Goal: Navigation & Orientation: Find specific page/section

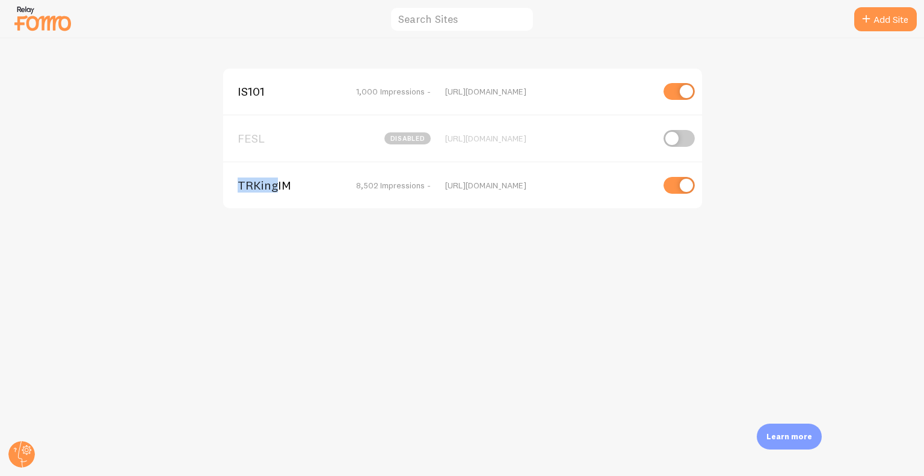
drag, startPoint x: 234, startPoint y: 188, endPoint x: 273, endPoint y: 189, distance: 39.1
click at [273, 189] on div "TRKingIM 8,502 Impressions - [URL][DOMAIN_NAME]" at bounding box center [462, 184] width 479 height 47
click at [273, 189] on span "TRKingIM" at bounding box center [286, 185] width 97 height 11
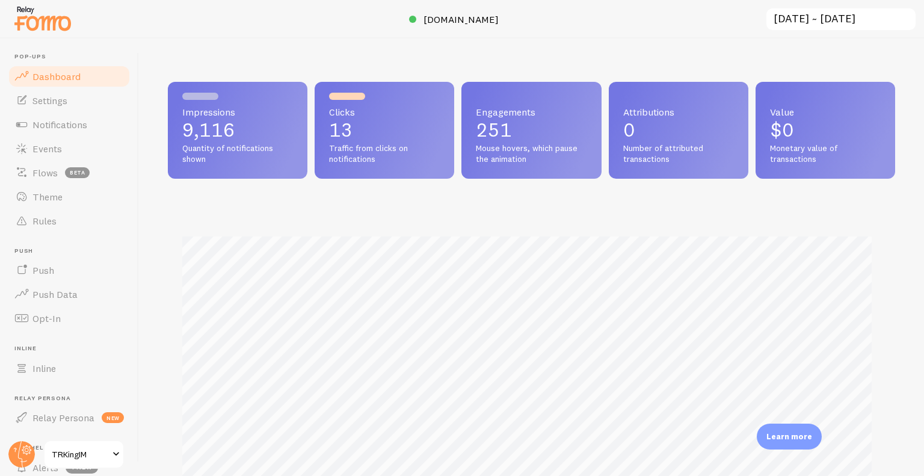
scroll to position [316, 718]
click at [100, 113] on link "Notifications" at bounding box center [69, 125] width 124 height 24
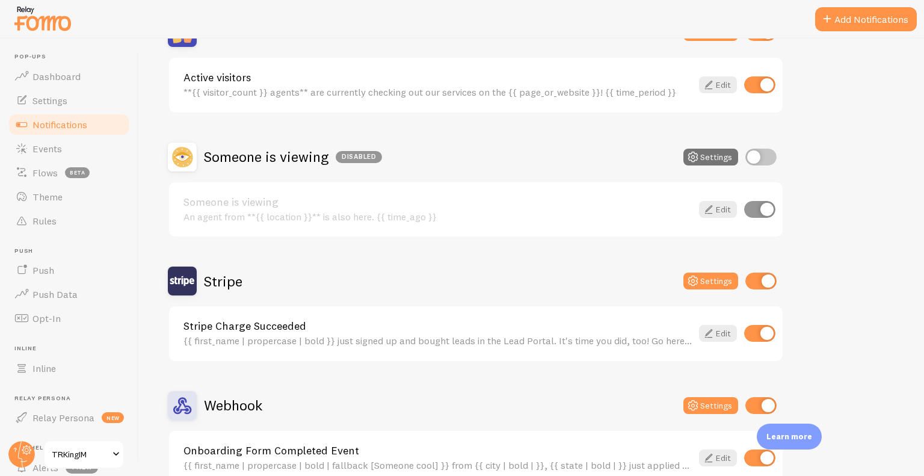
scroll to position [215, 0]
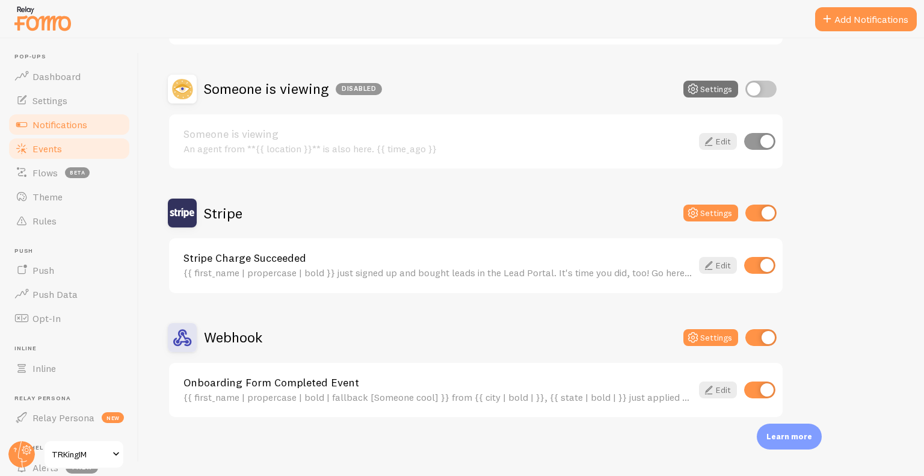
click at [73, 147] on link "Events" at bounding box center [69, 149] width 124 height 24
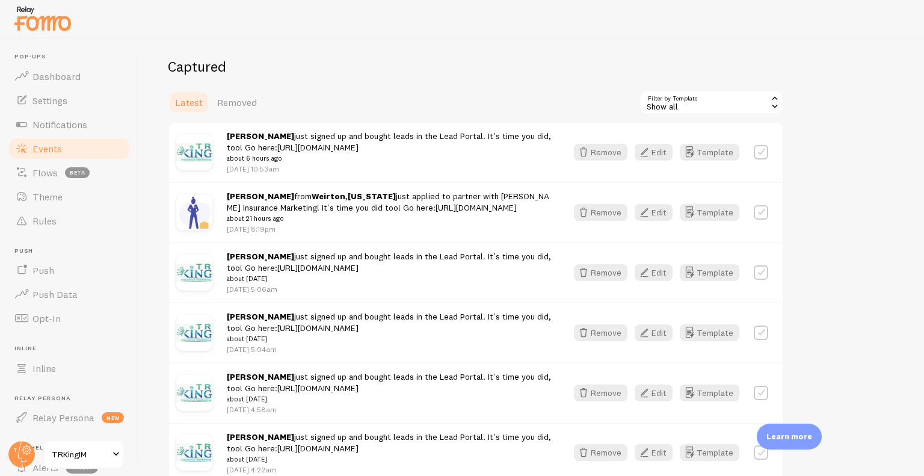
scroll to position [237, 0]
click at [79, 119] on span "Notifications" at bounding box center [59, 125] width 55 height 12
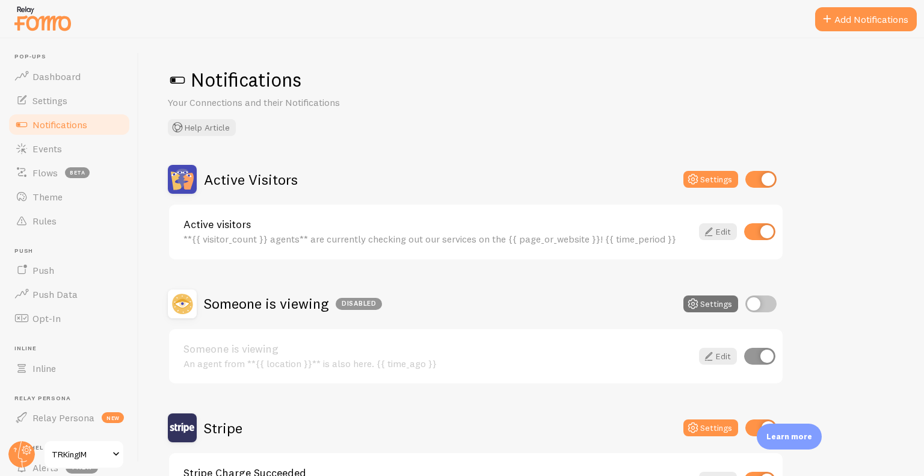
scroll to position [215, 0]
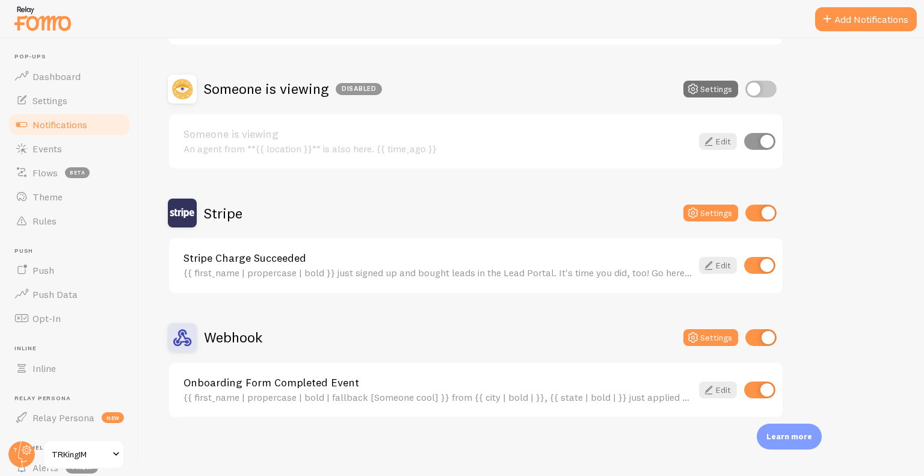
click at [63, 25] on img at bounding box center [43, 18] width 60 height 31
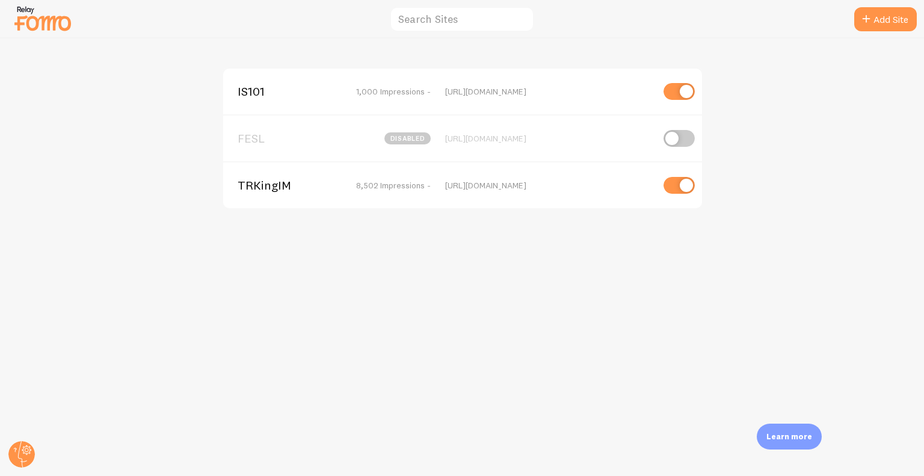
click at [236, 96] on div "IS101 1,000 Impressions - [URL][DOMAIN_NAME]" at bounding box center [462, 92] width 479 height 46
click at [259, 91] on span "IS101" at bounding box center [286, 91] width 97 height 11
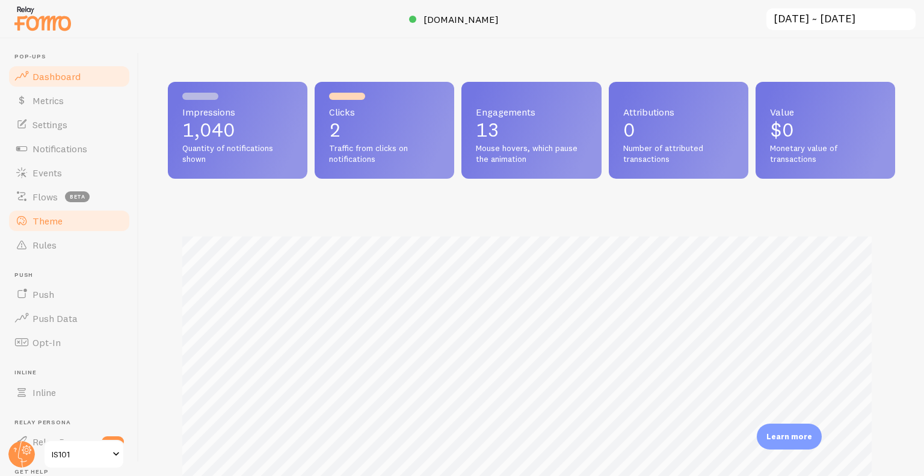
scroll to position [316, 718]
click at [91, 160] on link "Notifications" at bounding box center [69, 149] width 124 height 24
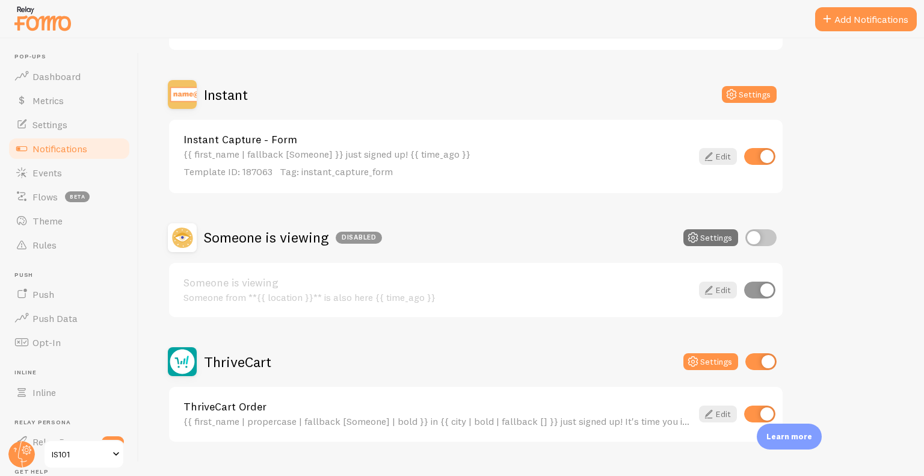
scroll to position [358, 0]
